Goal: Information Seeking & Learning: Learn about a topic

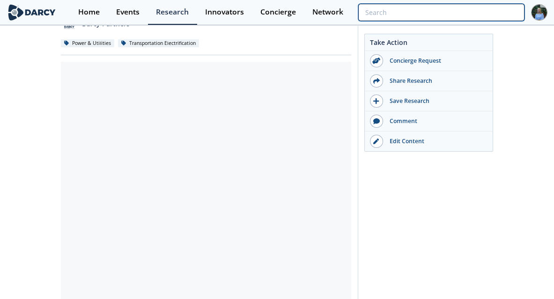
scroll to position [125, 0]
click at [470, 11] on input "search" at bounding box center [441, 12] width 166 height 17
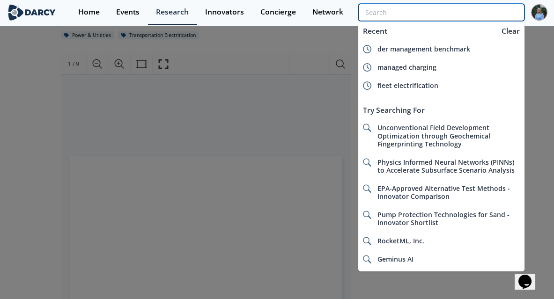
scroll to position [0, 0]
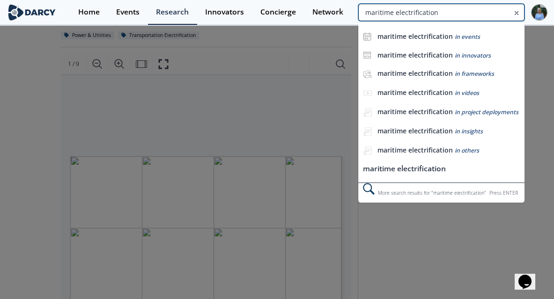
type input "maritime electrification"
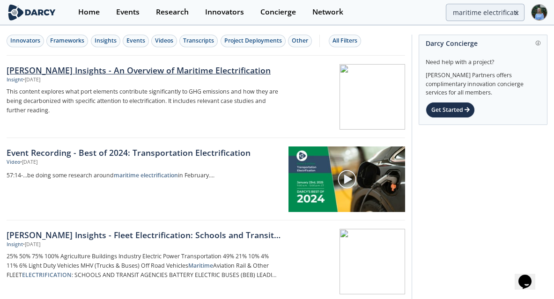
click at [148, 67] on div "[PERSON_NAME] Insights - An Overview of Maritime Electrification" at bounding box center [144, 70] width 274 height 12
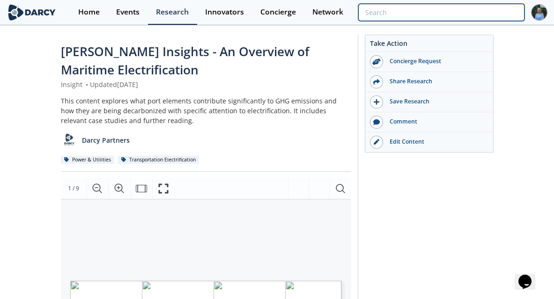
click at [462, 15] on input "search" at bounding box center [441, 12] width 166 height 17
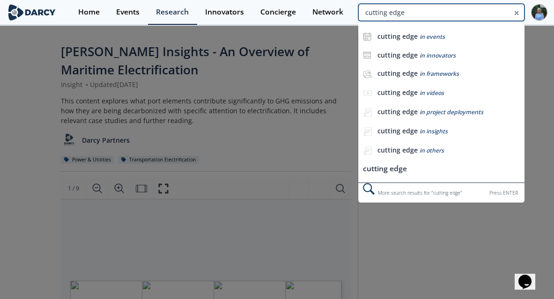
type input "cutting edge"
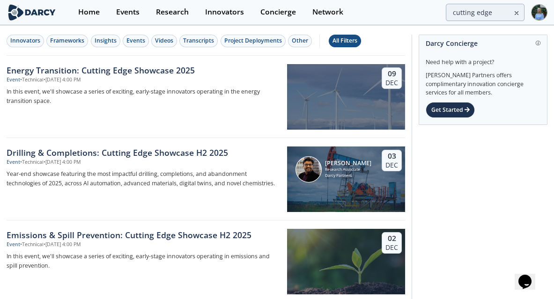
click at [340, 37] on div "All Filters" at bounding box center [345, 41] width 25 height 8
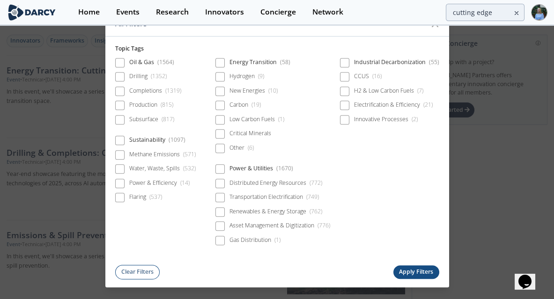
click at [512, 142] on div "All Filters Topic Tags Oil & Gas ( 1564 ) Drilling ( 1352 ) Completions ( 1319 …" at bounding box center [277, 149] width 554 height 299
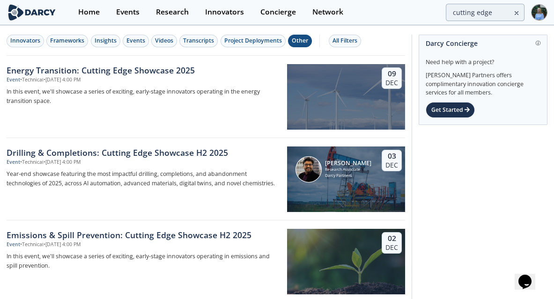
click at [302, 44] on div "Other" at bounding box center [300, 41] width 16 height 8
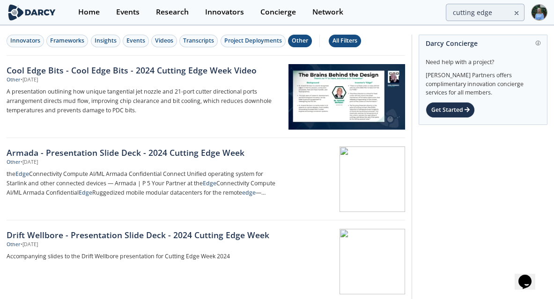
click at [351, 39] on div "All Filters" at bounding box center [345, 41] width 25 height 8
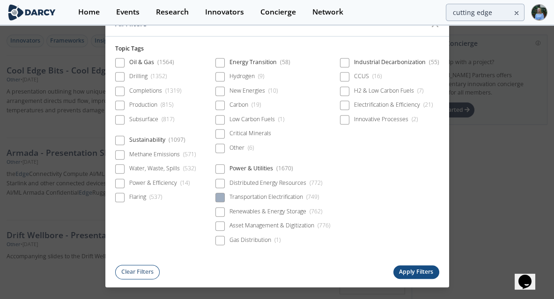
click at [285, 194] on div "Transportation Electrification ( 749 )" at bounding box center [274, 197] width 89 height 8
click at [409, 271] on button "Apply Filters" at bounding box center [417, 273] width 46 height 14
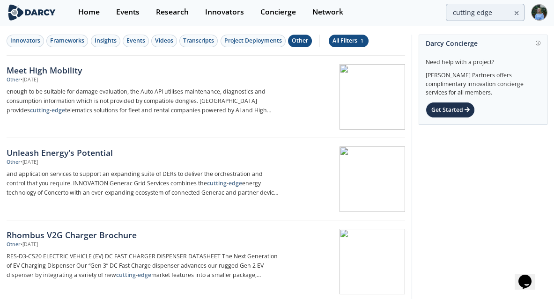
click at [333, 40] on div "All Filters 1" at bounding box center [349, 41] width 32 height 8
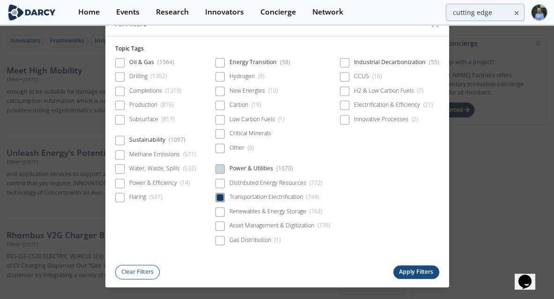
click at [223, 195] on span at bounding box center [219, 197] width 9 height 9
click at [223, 171] on span at bounding box center [220, 169] width 7 height 7
click at [408, 270] on button "Apply Filters" at bounding box center [417, 273] width 46 height 14
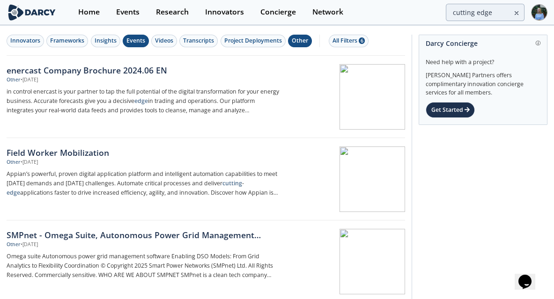
click at [134, 41] on div "Events" at bounding box center [135, 41] width 19 height 8
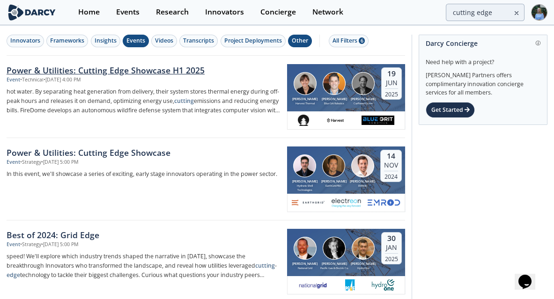
click at [118, 66] on div "Power & Utilities: Cutting Edge Showcase H1 2025" at bounding box center [144, 70] width 274 height 12
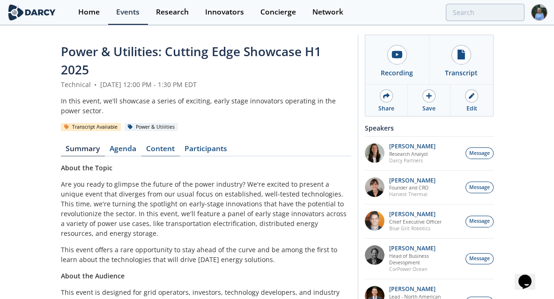
click at [164, 148] on link "Content" at bounding box center [160, 150] width 38 height 11
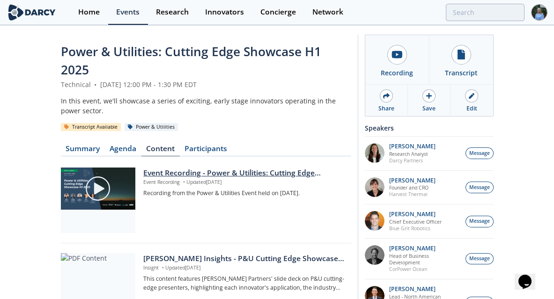
scroll to position [112, 0]
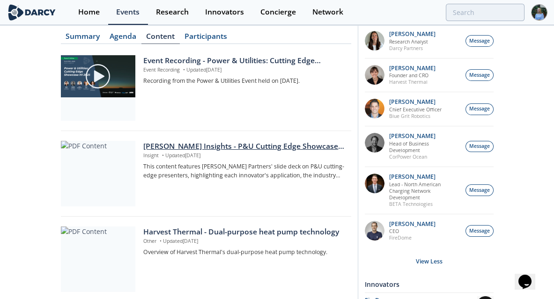
click at [210, 150] on div "[PERSON_NAME] Insights - P&U Cutting Edge Showcase H1 2025 - Technology Summari…" at bounding box center [243, 146] width 201 height 11
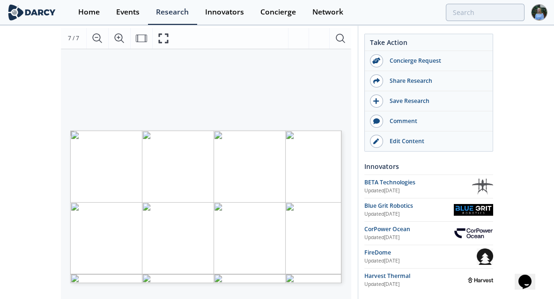
scroll to position [150, 0]
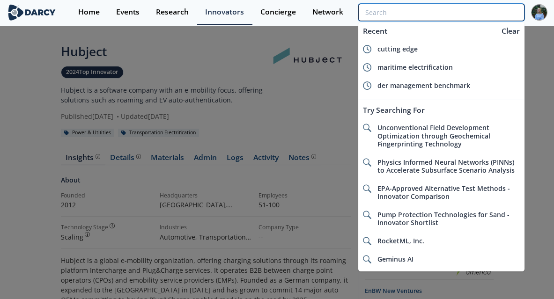
click at [485, 7] on input "search" at bounding box center [441, 12] width 166 height 17
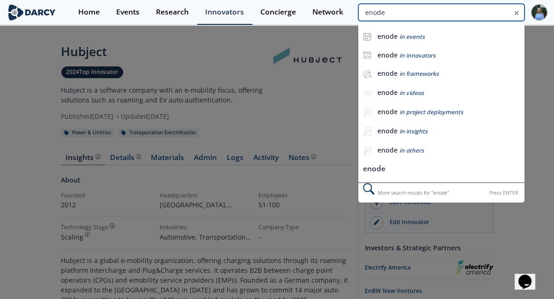
type input "enode"
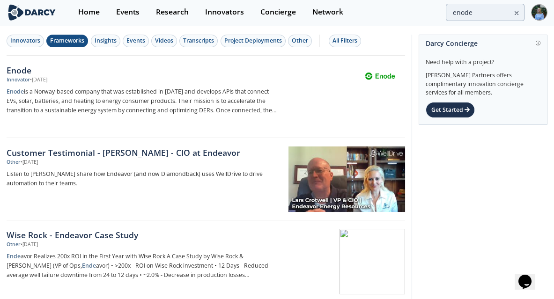
click at [62, 42] on div "Frameworks" at bounding box center [67, 41] width 34 height 8
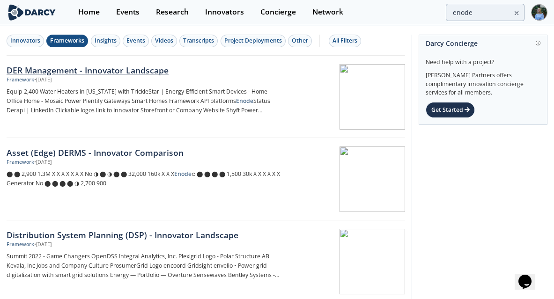
click at [370, 112] on div at bounding box center [346, 97] width 118 height 66
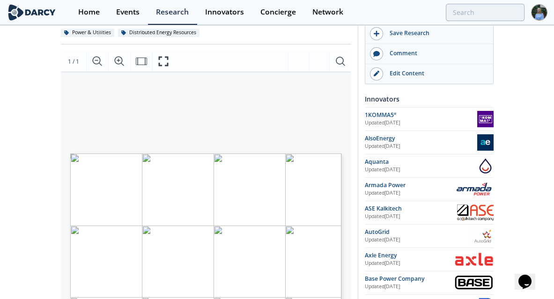
scroll to position [187, 0]
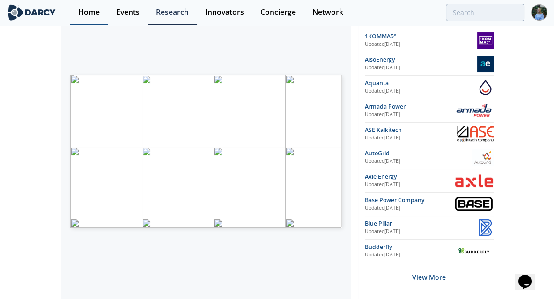
type input "enode"
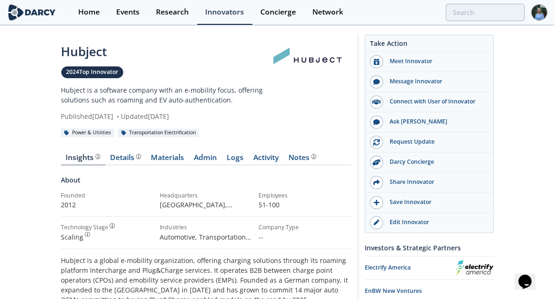
type input "enode"
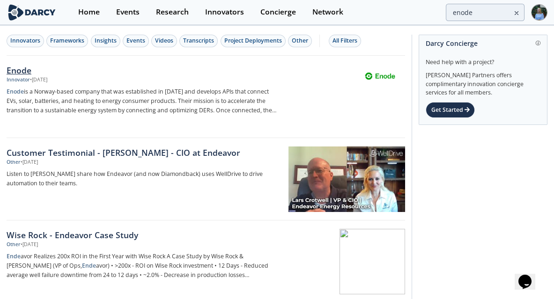
click at [24, 70] on div "Enode" at bounding box center [144, 70] width 274 height 12
